Goal: Find specific page/section: Find specific page/section

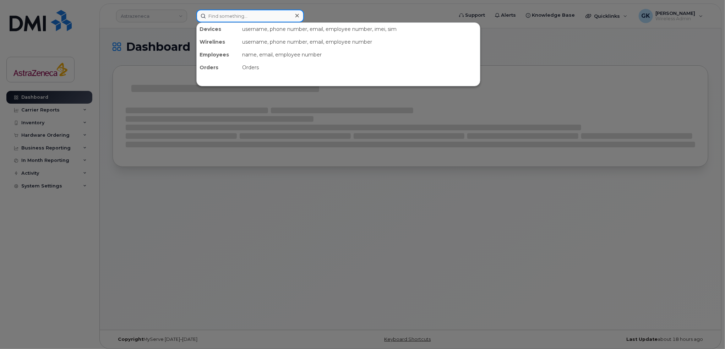
click at [243, 14] on input at bounding box center [250, 16] width 108 height 13
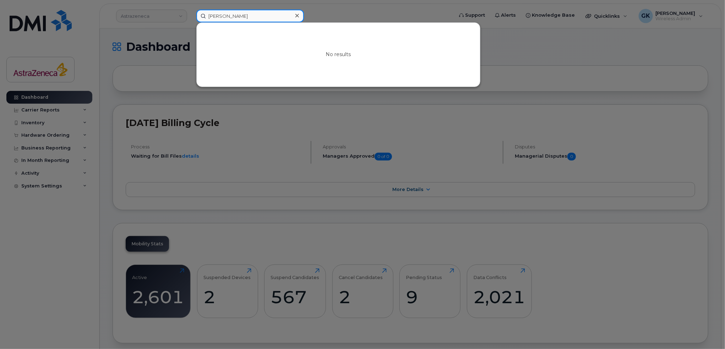
type input "[PERSON_NAME]"
click at [295, 16] on icon at bounding box center [297, 16] width 4 height 6
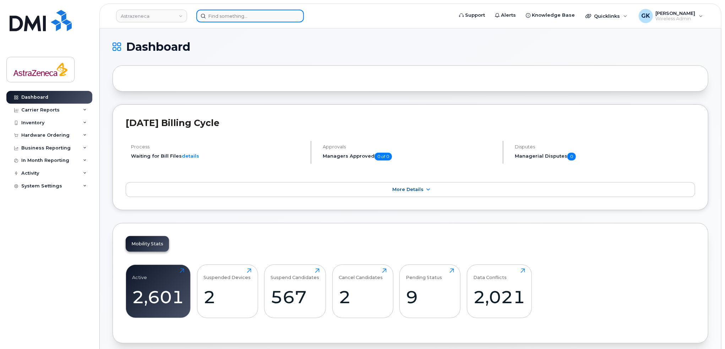
click at [264, 16] on input at bounding box center [250, 16] width 108 height 13
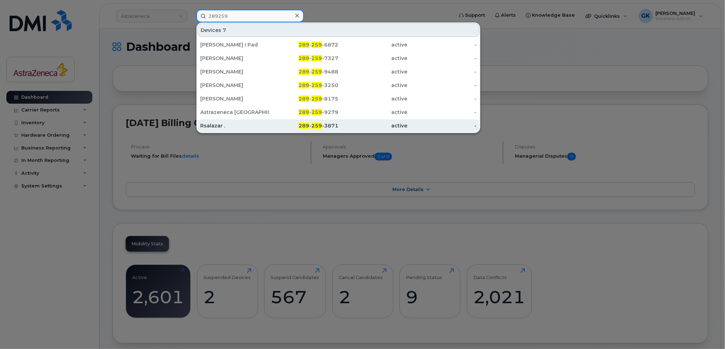
type input "289259"
click at [330, 127] on div "289 - 259 -3871" at bounding box center [303, 125] width 69 height 7
